Goal: Use online tool/utility

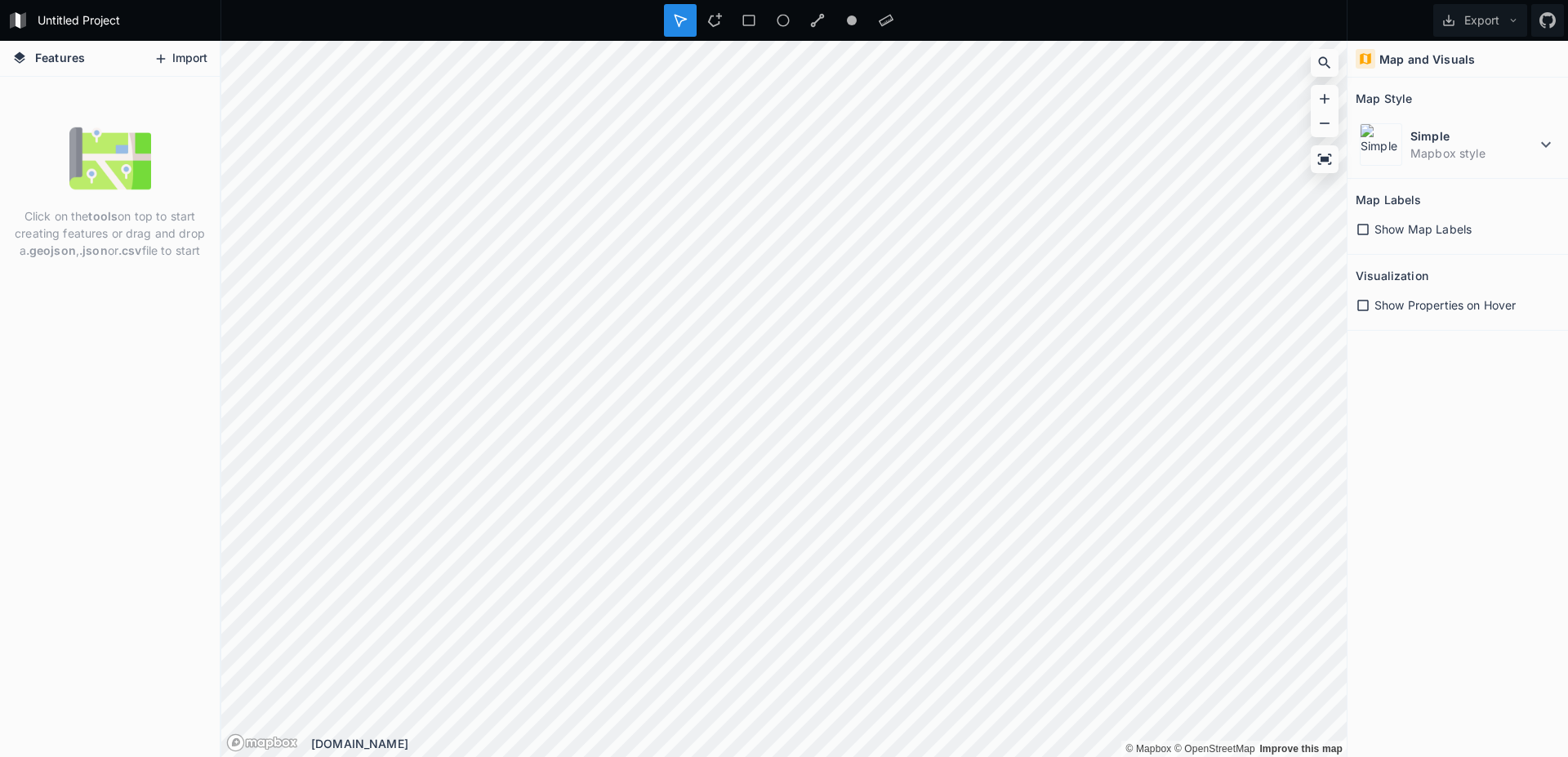
click at [188, 58] on button "Import" at bounding box center [180, 59] width 70 height 26
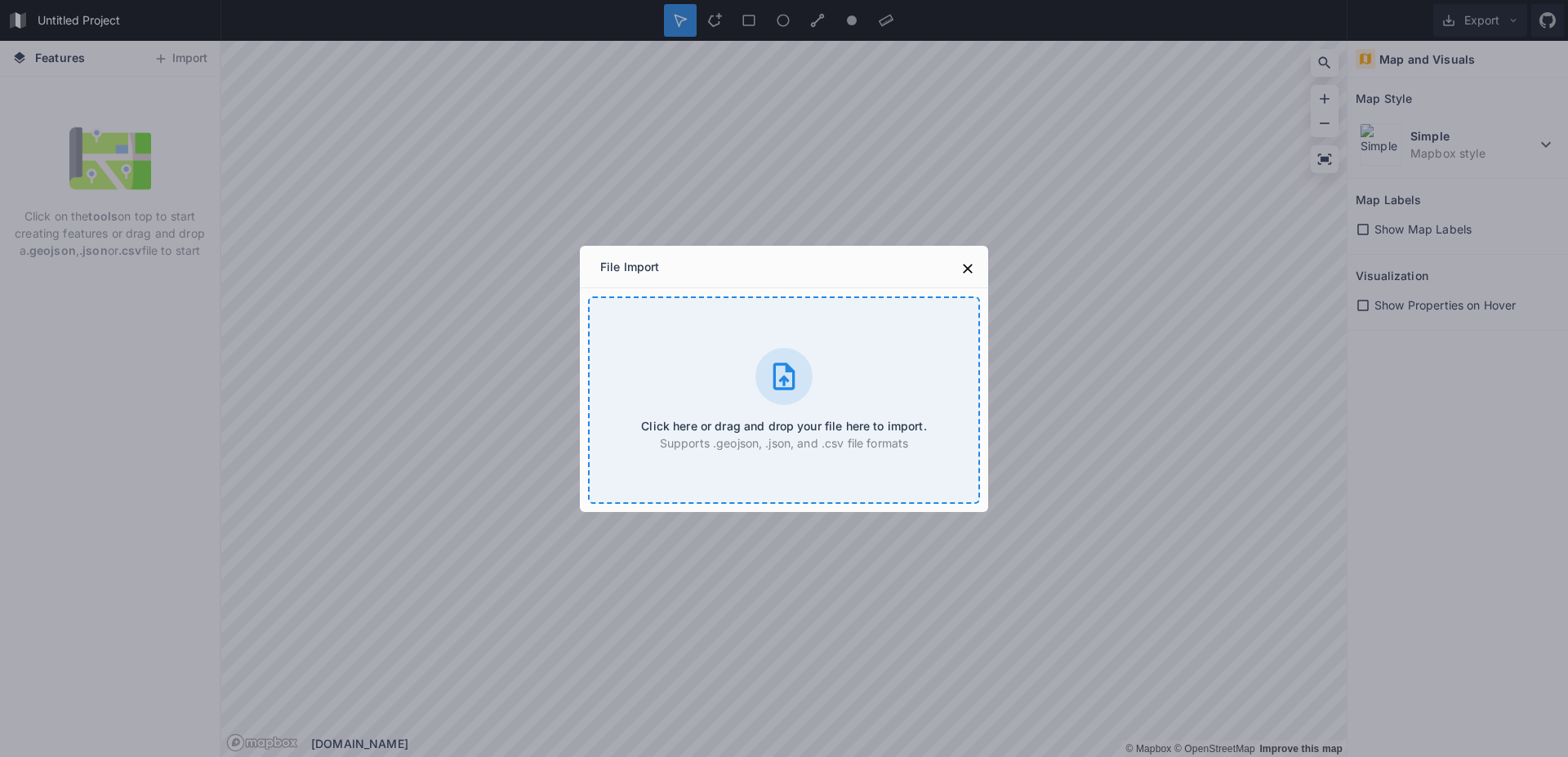
click at [707, 334] on div "Click here or drag and drop your file here to import. Supports .geojson, .json,…" at bounding box center [784, 400] width 392 height 207
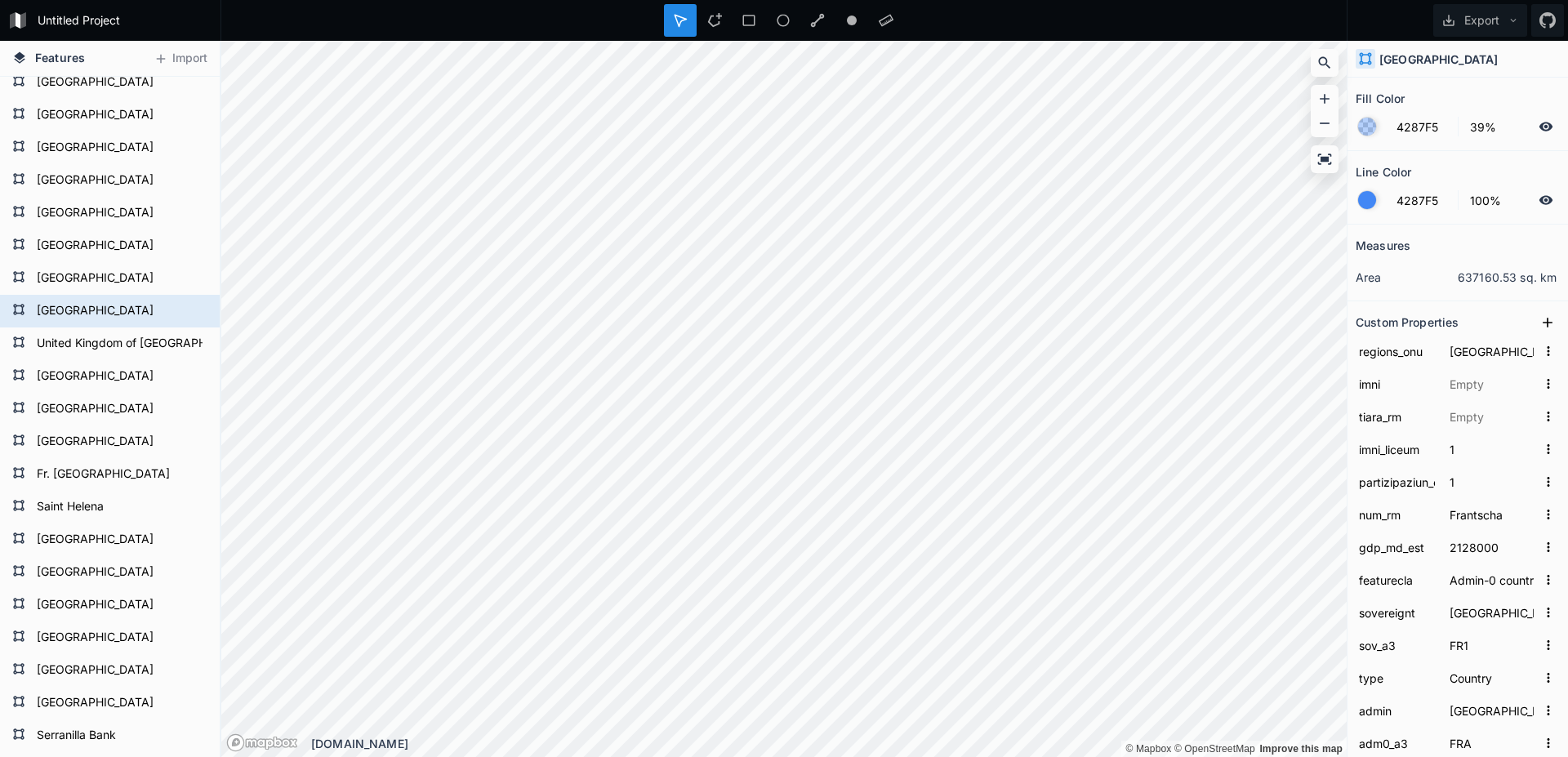
scroll to position [464, 0]
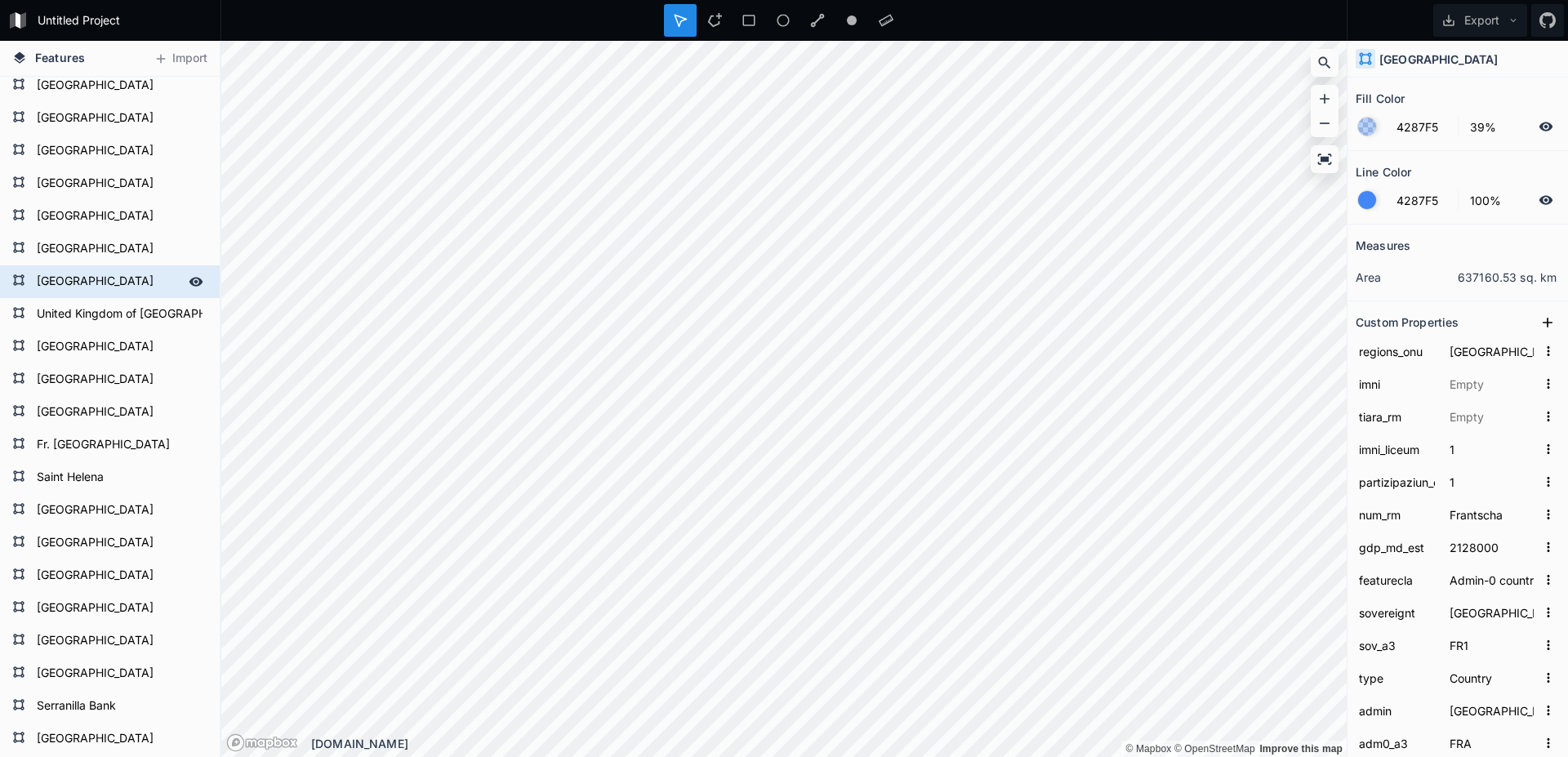
click at [85, 269] on form "[GEOGRAPHIC_DATA]" at bounding box center [107, 281] width 152 height 24
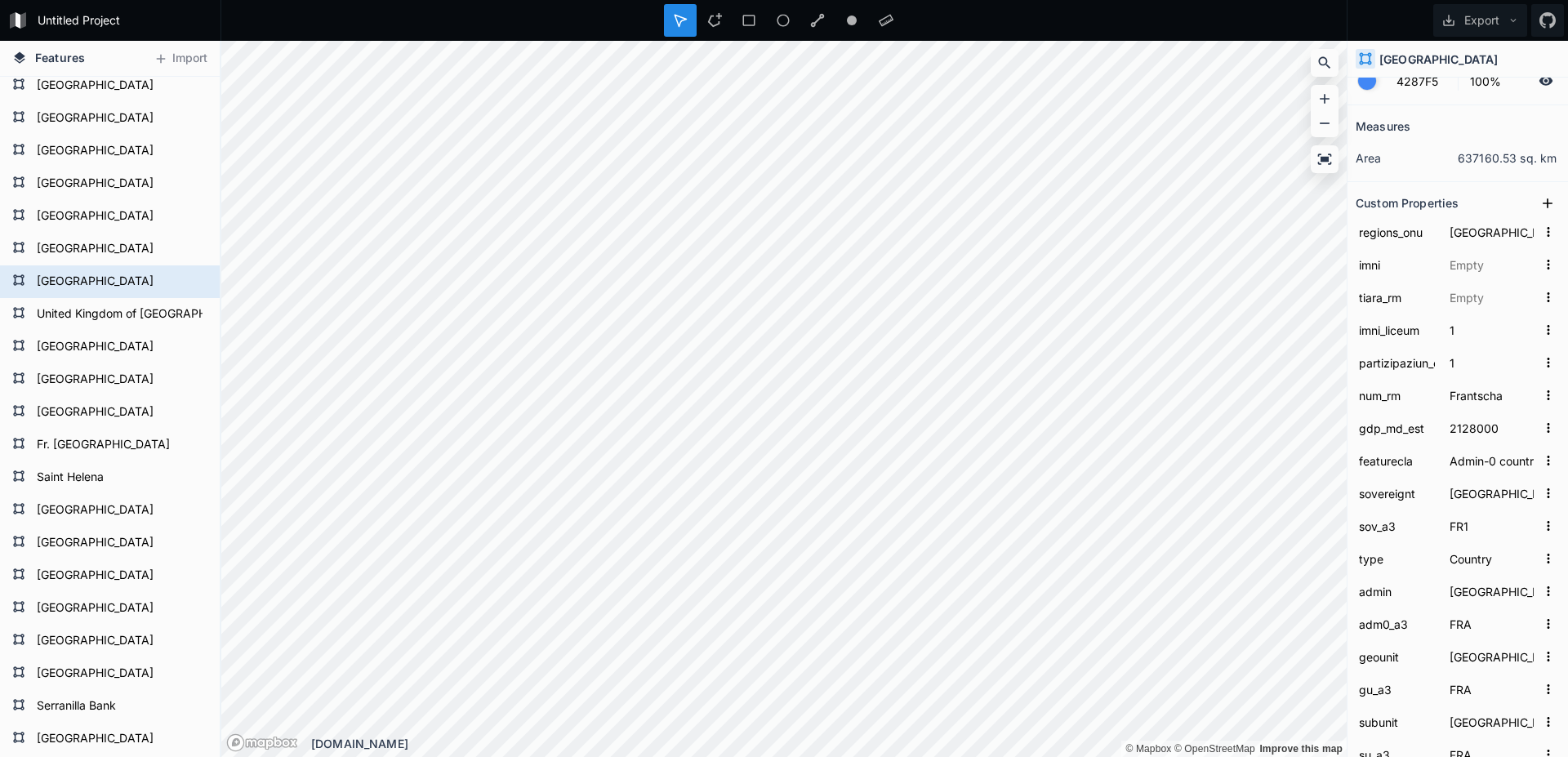
scroll to position [0, 0]
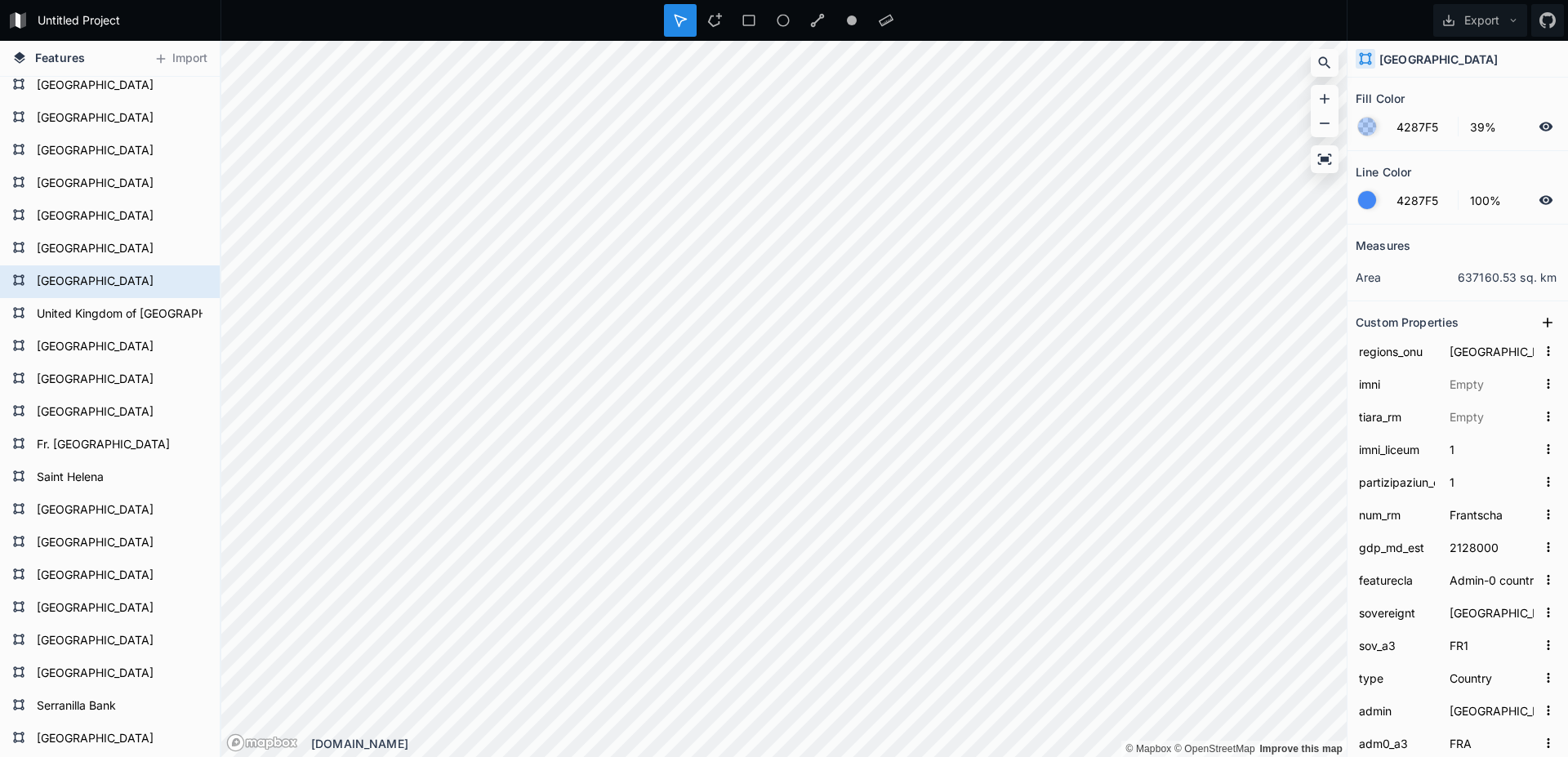
click at [1492, 273] on dd "637160.53 sq. km" at bounding box center [1508, 277] width 102 height 17
click at [1538, 280] on dd "637160.53 sq. km" at bounding box center [1508, 277] width 102 height 17
click at [85, 277] on form "[GEOGRAPHIC_DATA]" at bounding box center [107, 281] width 152 height 24
click at [1543, 281] on dd "637160.53 sq. km" at bounding box center [1508, 277] width 102 height 17
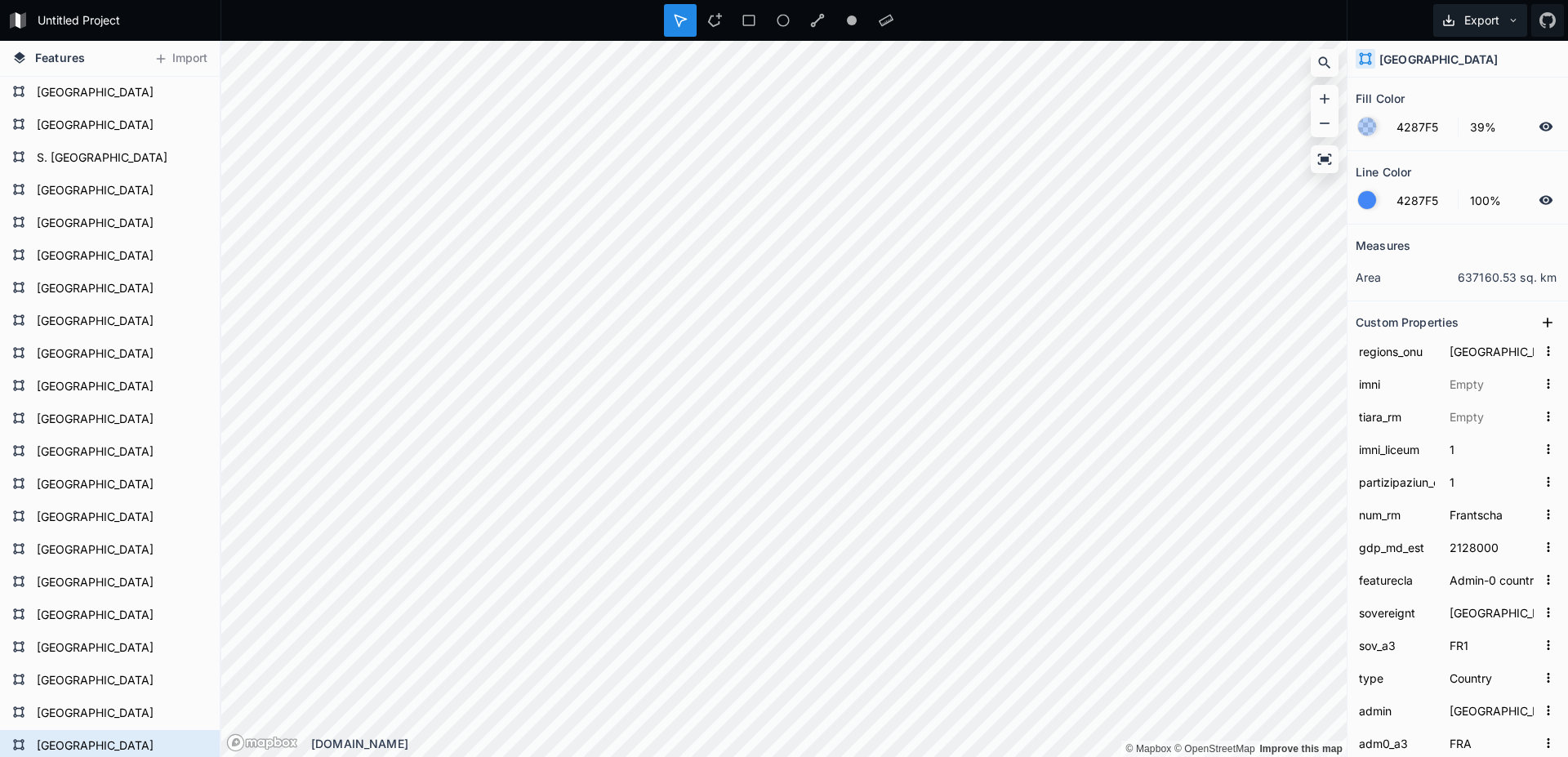
click at [1508, 21] on icon at bounding box center [1513, 20] width 12 height 12
click at [1350, 16] on div "Export Export Image Export as .geojson Export as .kml" at bounding box center [1457, 20] width 221 height 41
click at [880, 344] on div "Modify" at bounding box center [878, 333] width 163 height 33
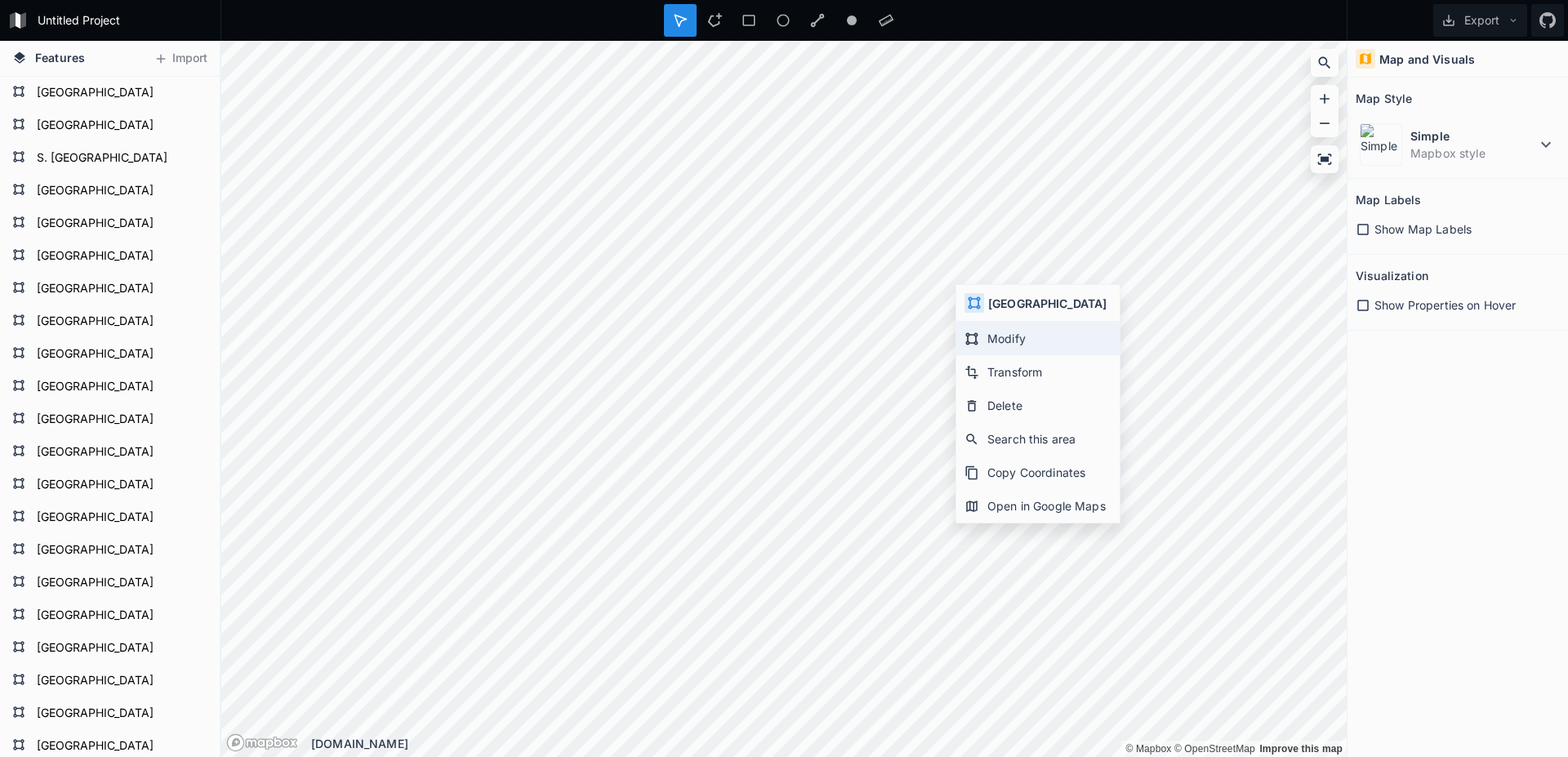
click at [1046, 342] on div "Modify" at bounding box center [1038, 338] width 163 height 33
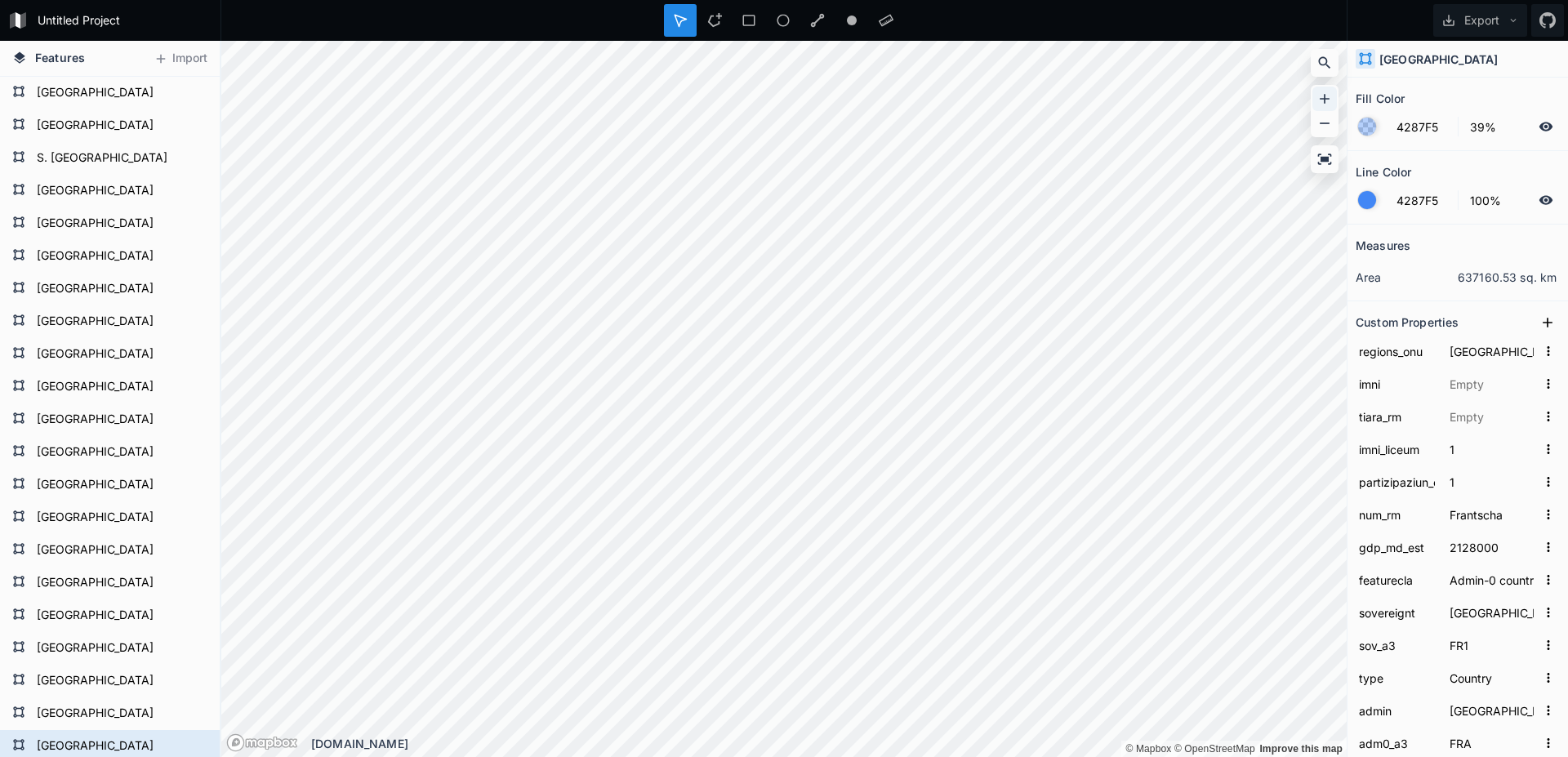
click at [1331, 95] on icon at bounding box center [1325, 99] width 16 height 16
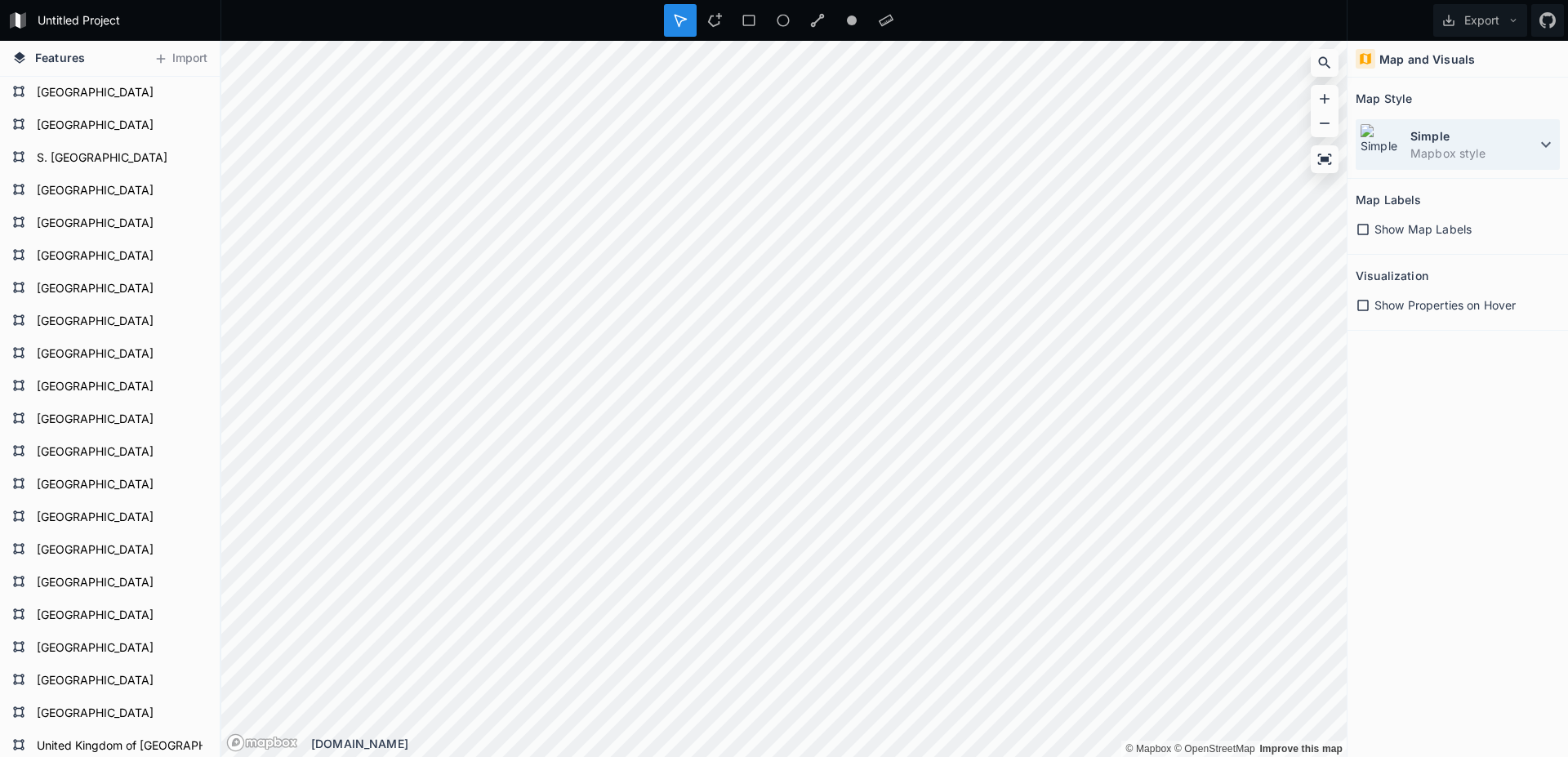
click at [1539, 143] on icon at bounding box center [1546, 144] width 20 height 20
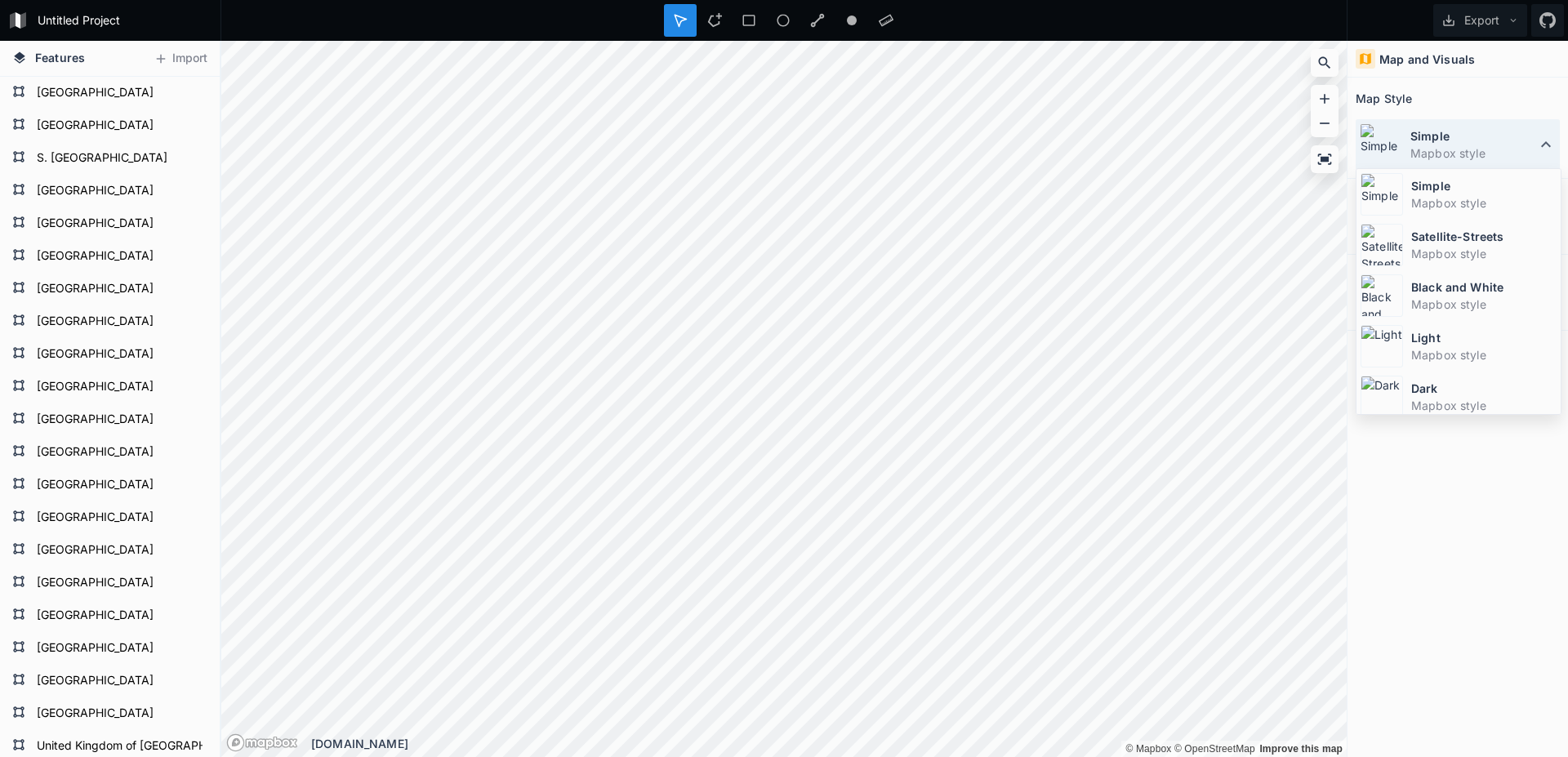
click at [1539, 143] on icon at bounding box center [1546, 144] width 20 height 20
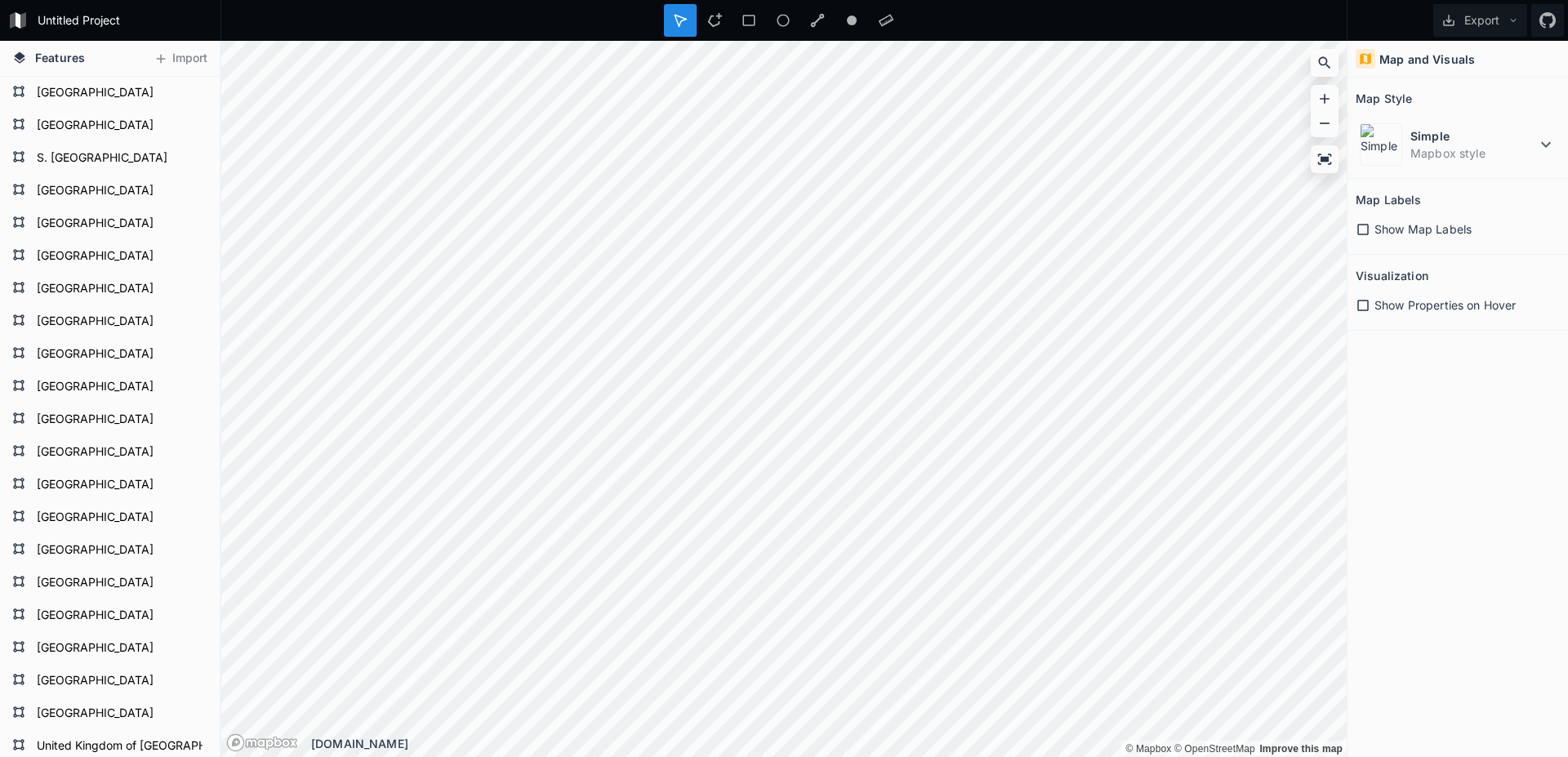
click at [1413, 235] on span "Show Map Labels" at bounding box center [1423, 229] width 97 height 17
click at [1396, 306] on span "Show Properties on Hover" at bounding box center [1444, 305] width 142 height 17
click at [1416, 305] on span "Show Properties on Hover" at bounding box center [1444, 305] width 142 height 17
click at [741, 23] on icon at bounding box center [748, 20] width 14 height 14
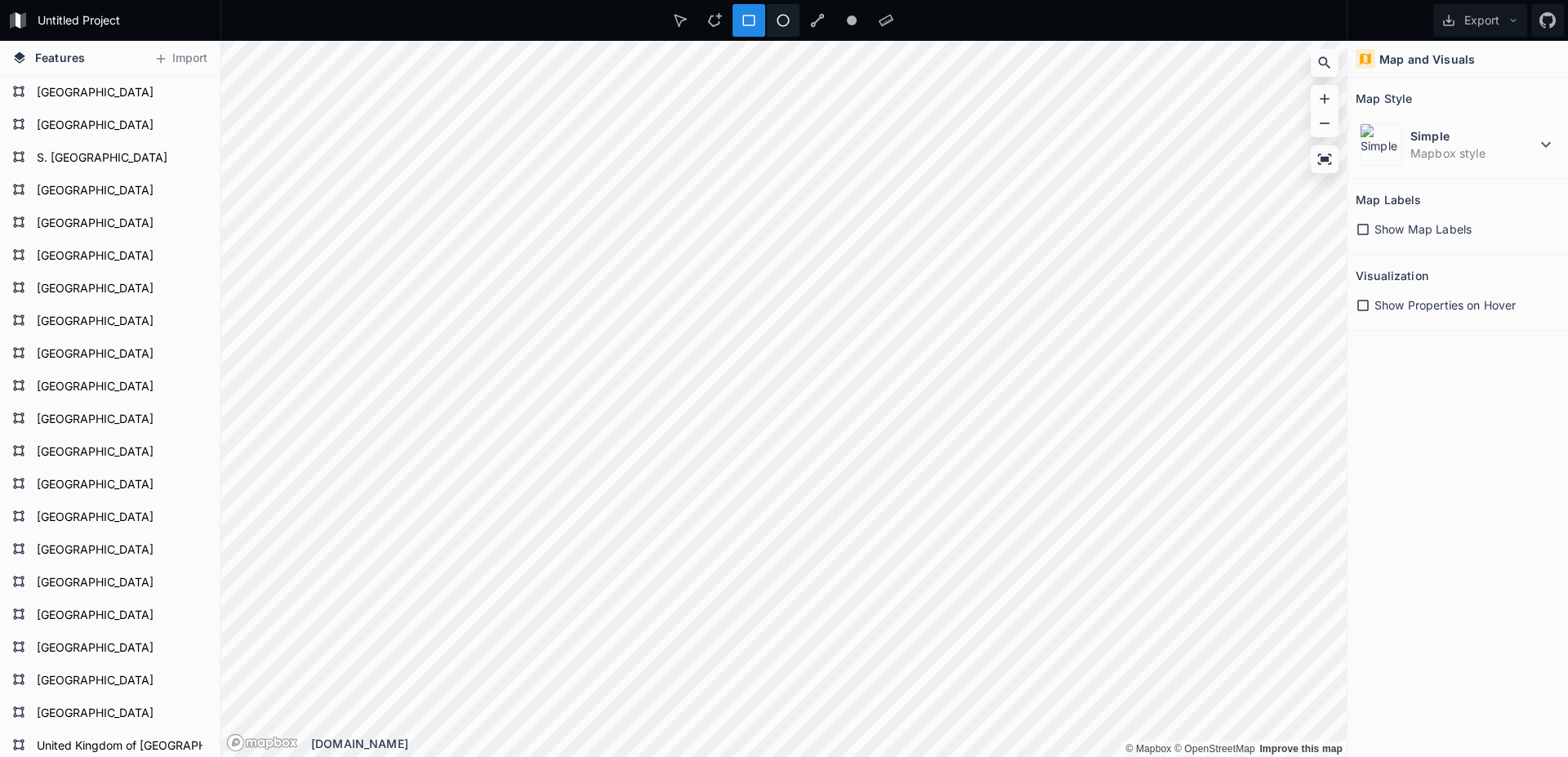
click at [783, 27] on icon at bounding box center [783, 20] width 14 height 14
click at [714, 22] on icon at bounding box center [714, 20] width 14 height 14
click at [1324, 165] on icon at bounding box center [1325, 160] width 16 height 16
click at [684, 26] on icon at bounding box center [680, 20] width 14 height 14
click at [115, 263] on form "[GEOGRAPHIC_DATA]" at bounding box center [107, 256] width 152 height 24
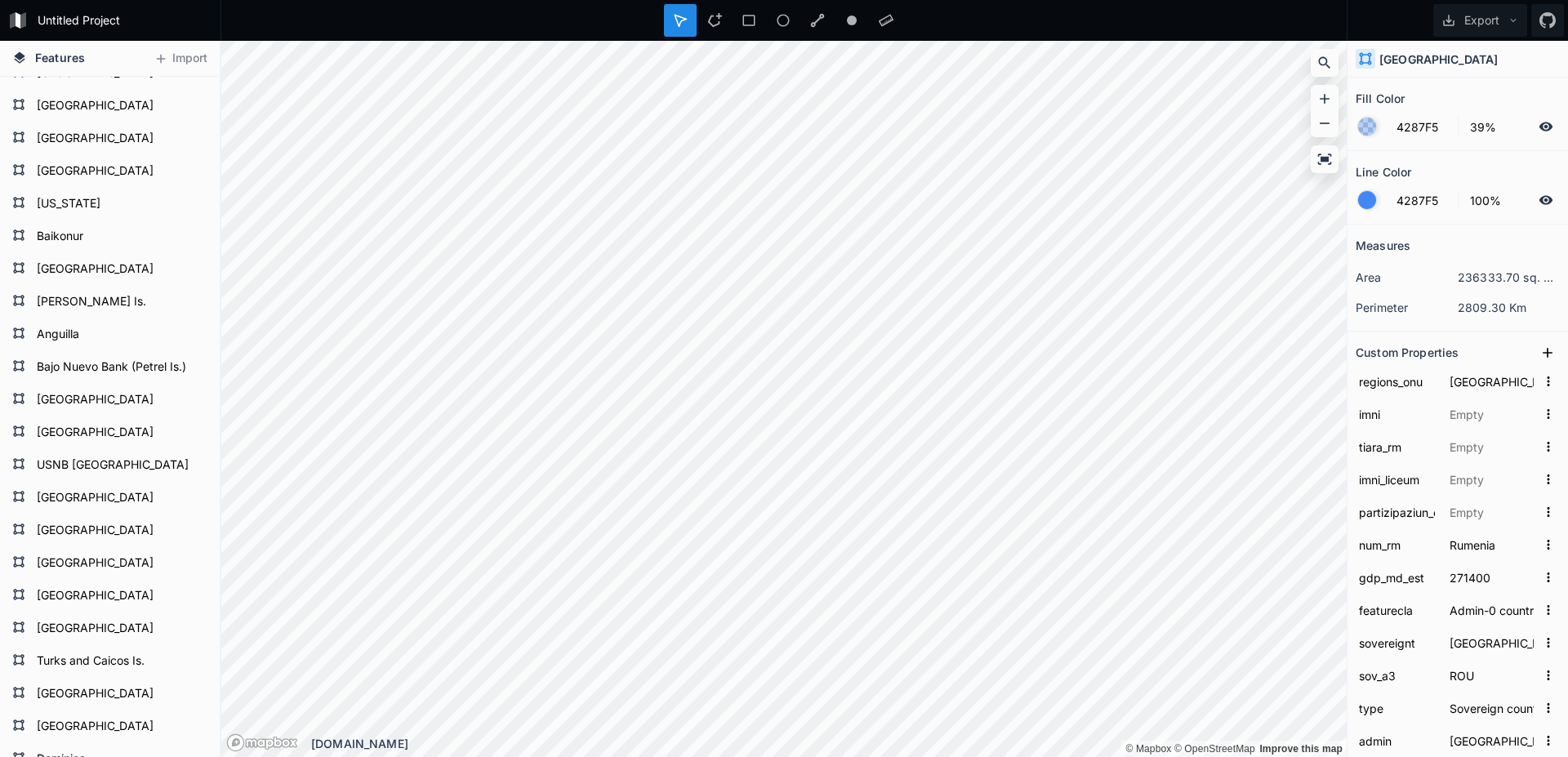
scroll to position [3951, 0]
